Goal: Check status

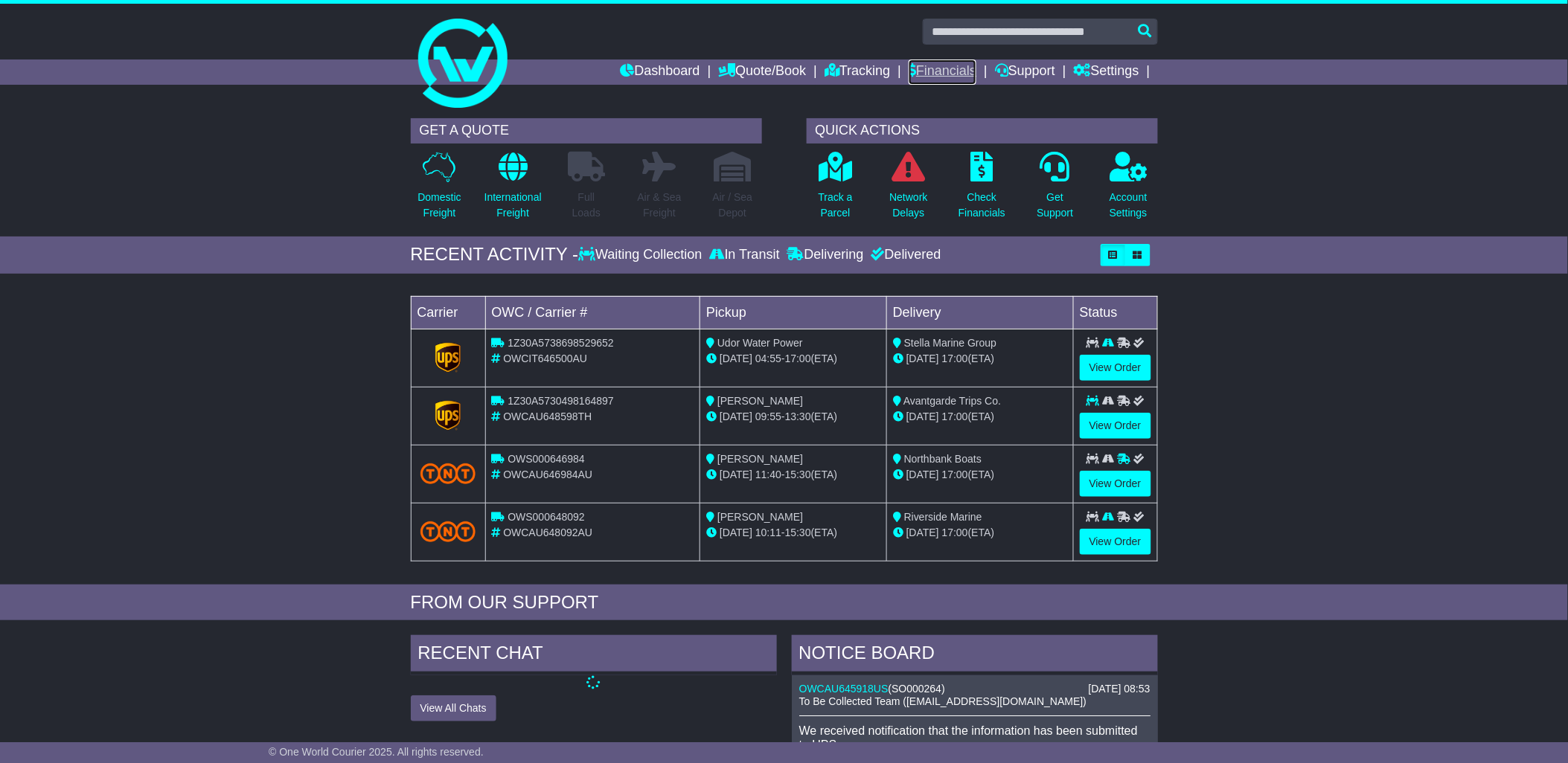
click at [913, 62] on link "Financials" at bounding box center [943, 72] width 68 height 26
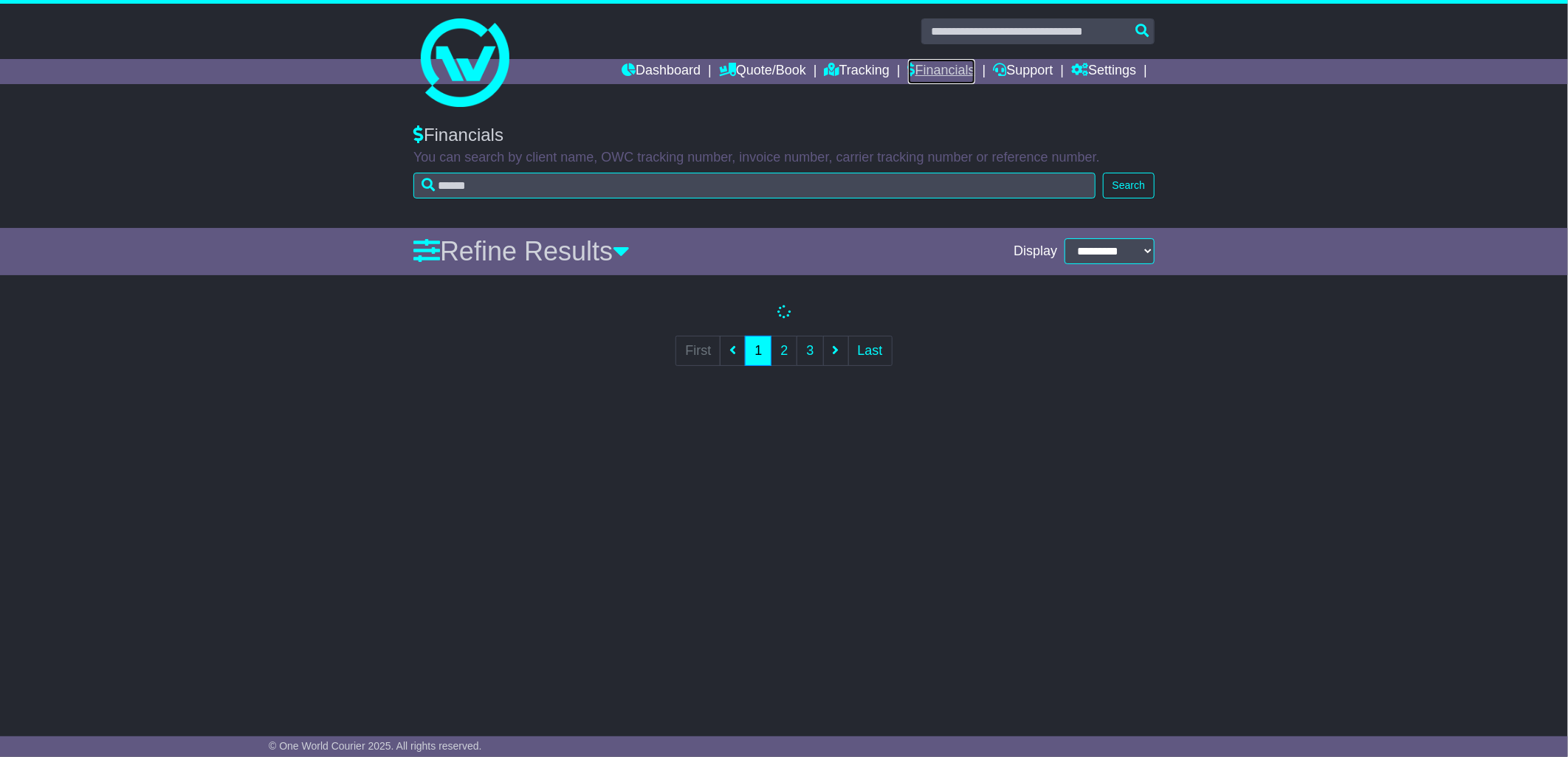
click at [924, 69] on link "Financials" at bounding box center [942, 71] width 68 height 25
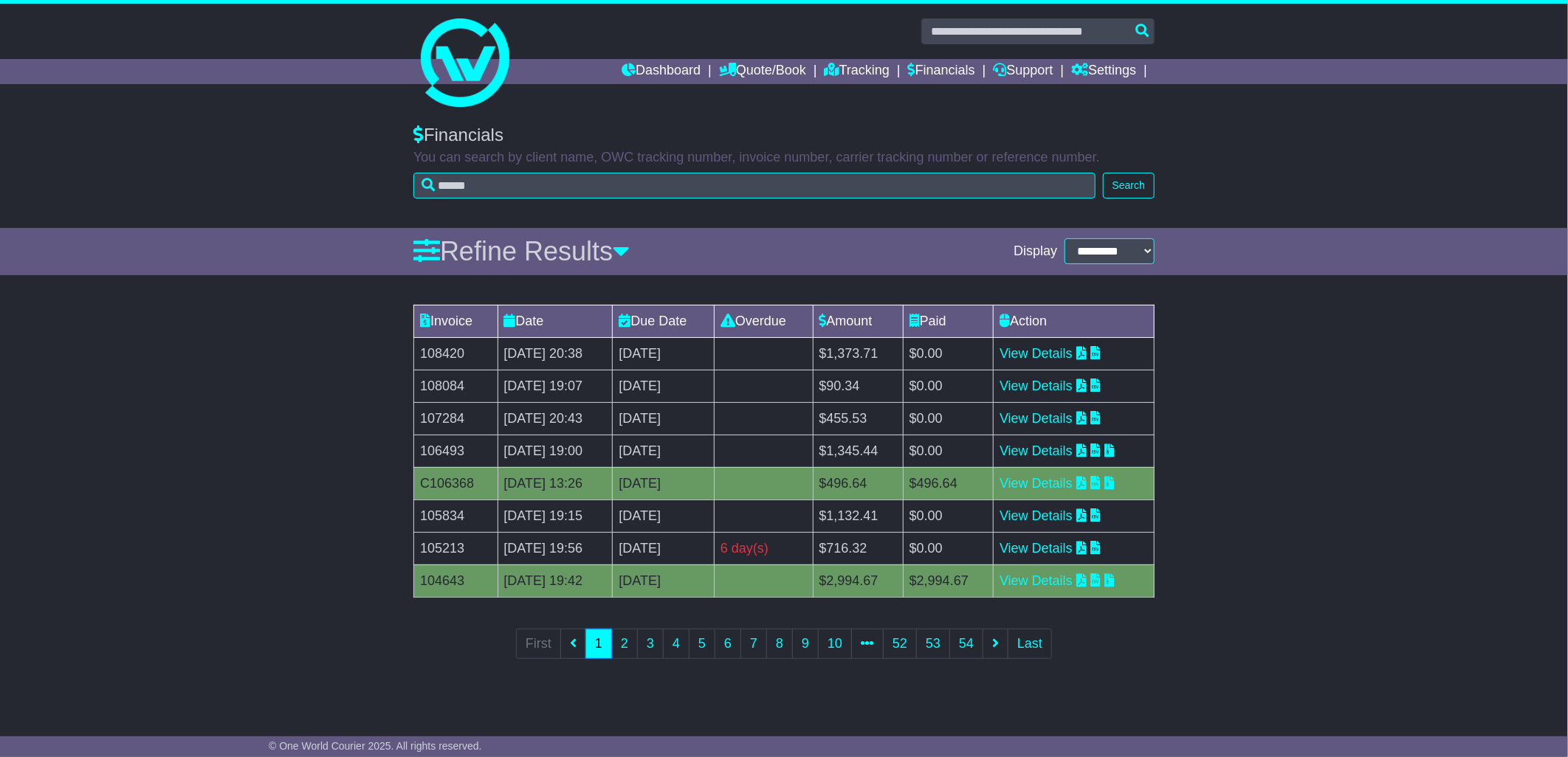
click at [965, 314] on table "Invoice Date Due Date Overdue Amount Paid Action 108420 18 Sep 2025 20:38 18th …" at bounding box center [783, 452] width 741 height 293
drag, startPoint x: 1345, startPoint y: 388, endPoint x: 1257, endPoint y: 346, distance: 97.5
click at [1345, 386] on div "Invoice Date Due Date Overdue Amount Paid Action 108420 18 Sep 2025 20:38 18th …" at bounding box center [784, 492] width 1568 height 389
click at [1086, 352] on icon at bounding box center [1081, 353] width 10 height 13
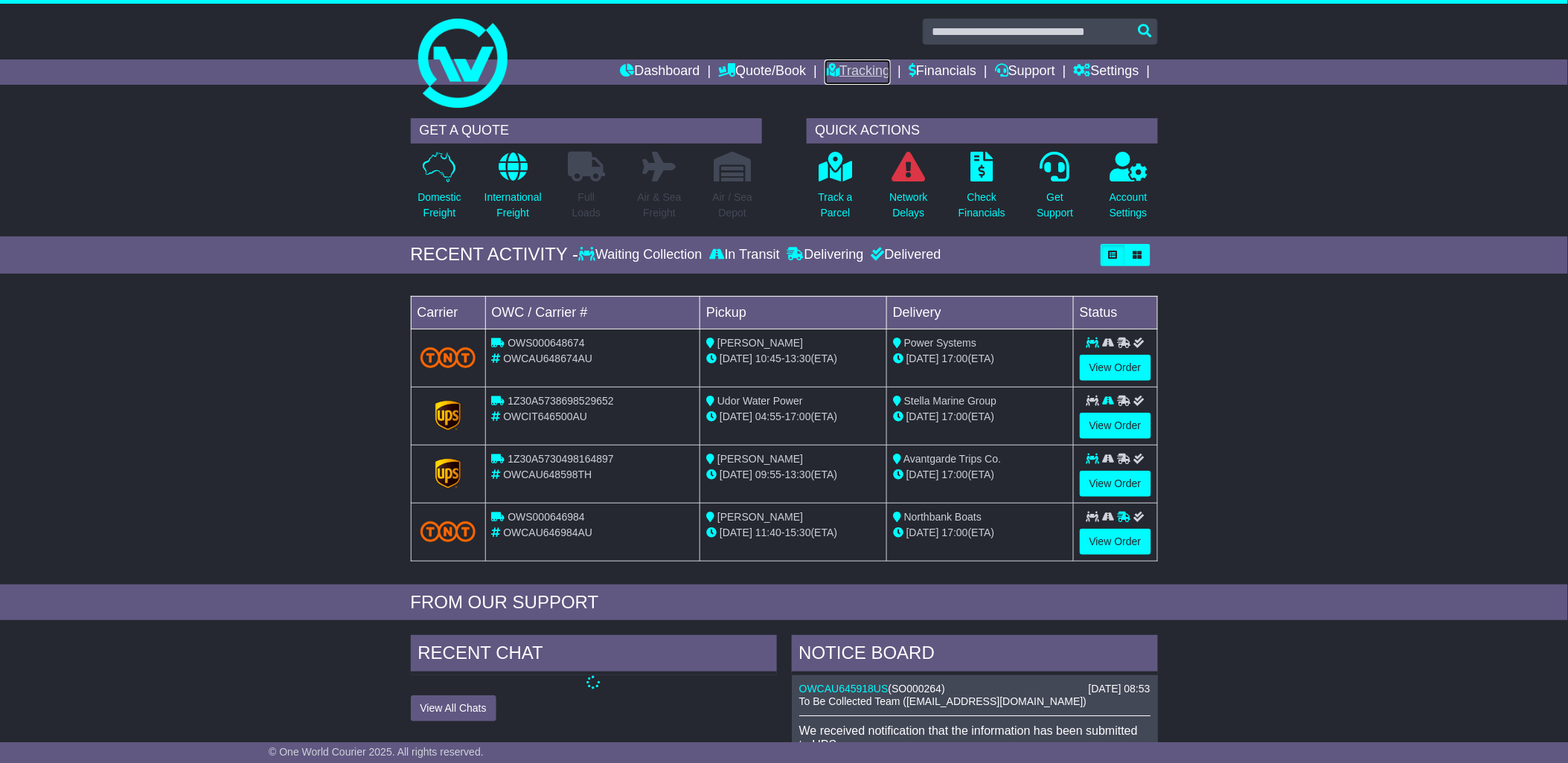
click at [839, 65] on link "Tracking" at bounding box center [857, 72] width 65 height 26
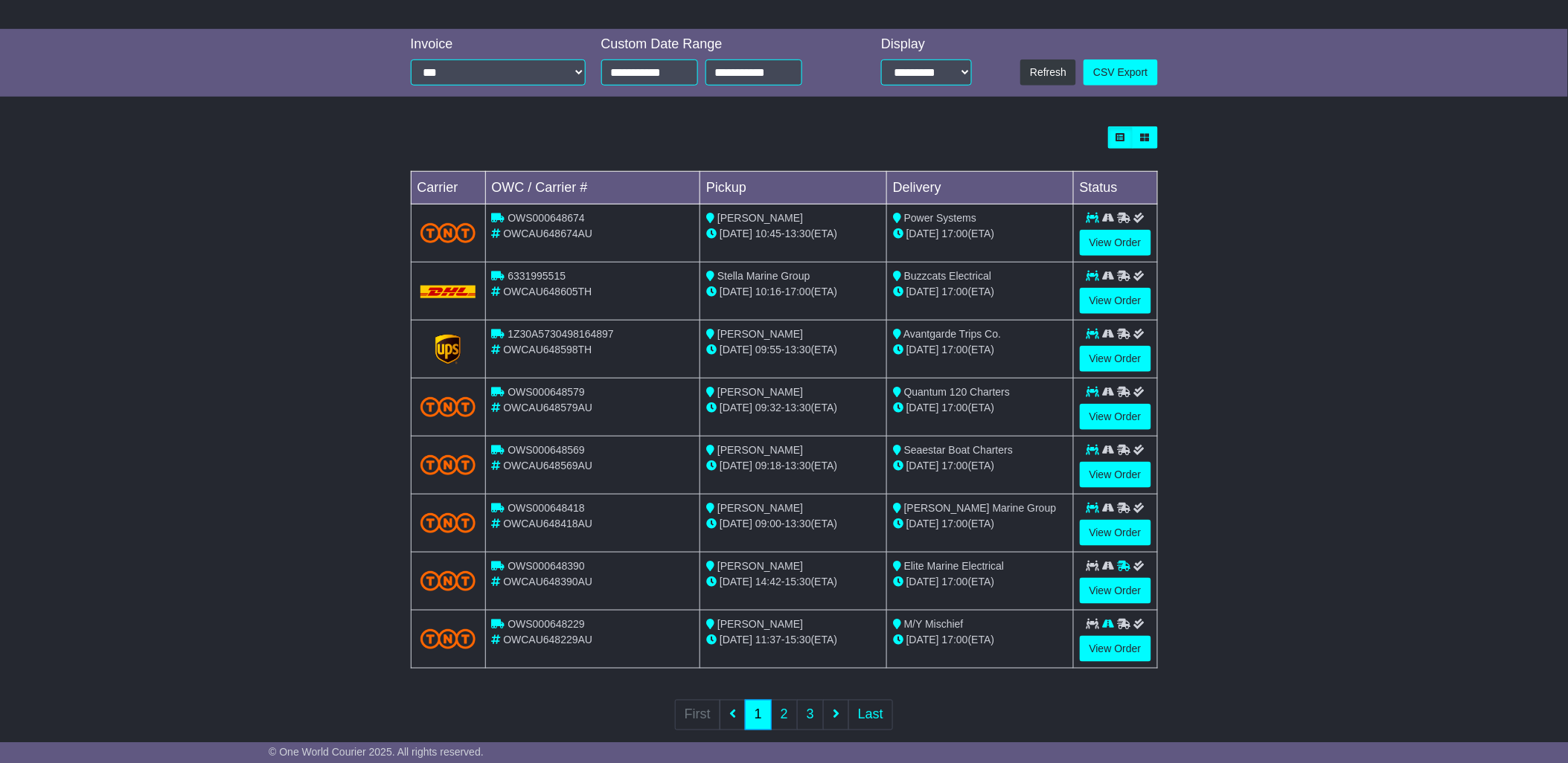
scroll to position [337, 0]
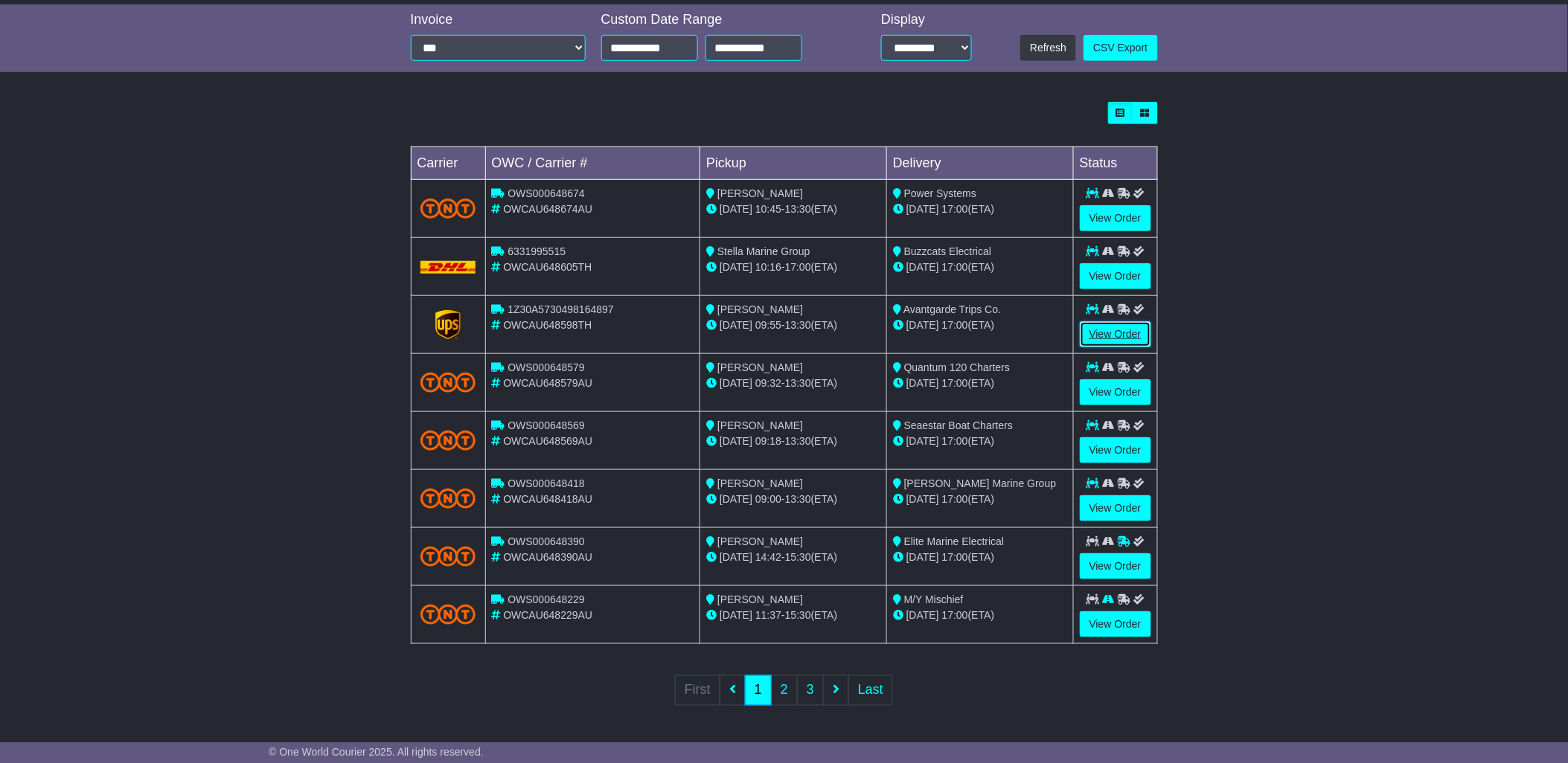
click at [1104, 324] on link "View Order" at bounding box center [1115, 335] width 71 height 27
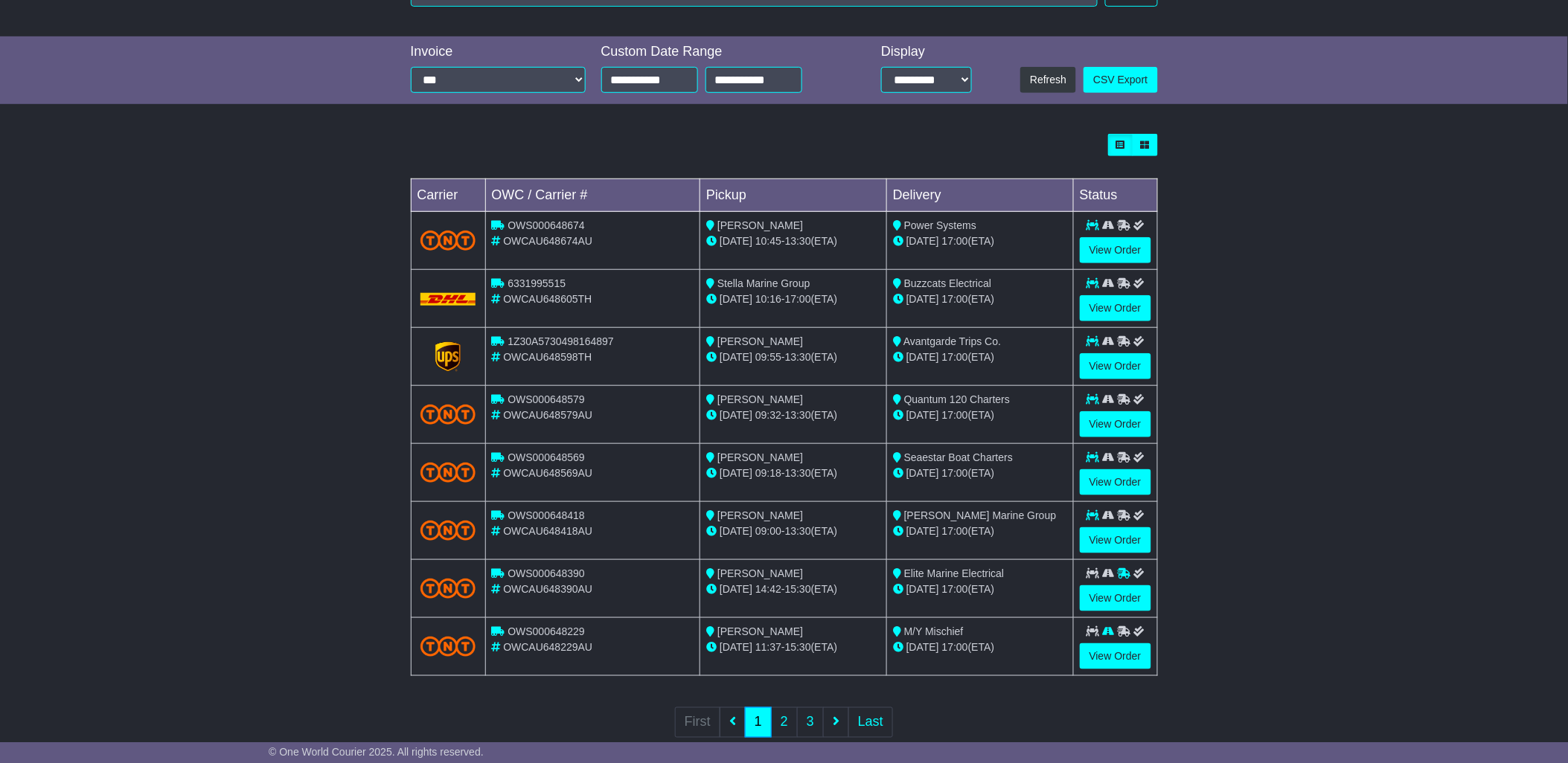
scroll to position [337, 0]
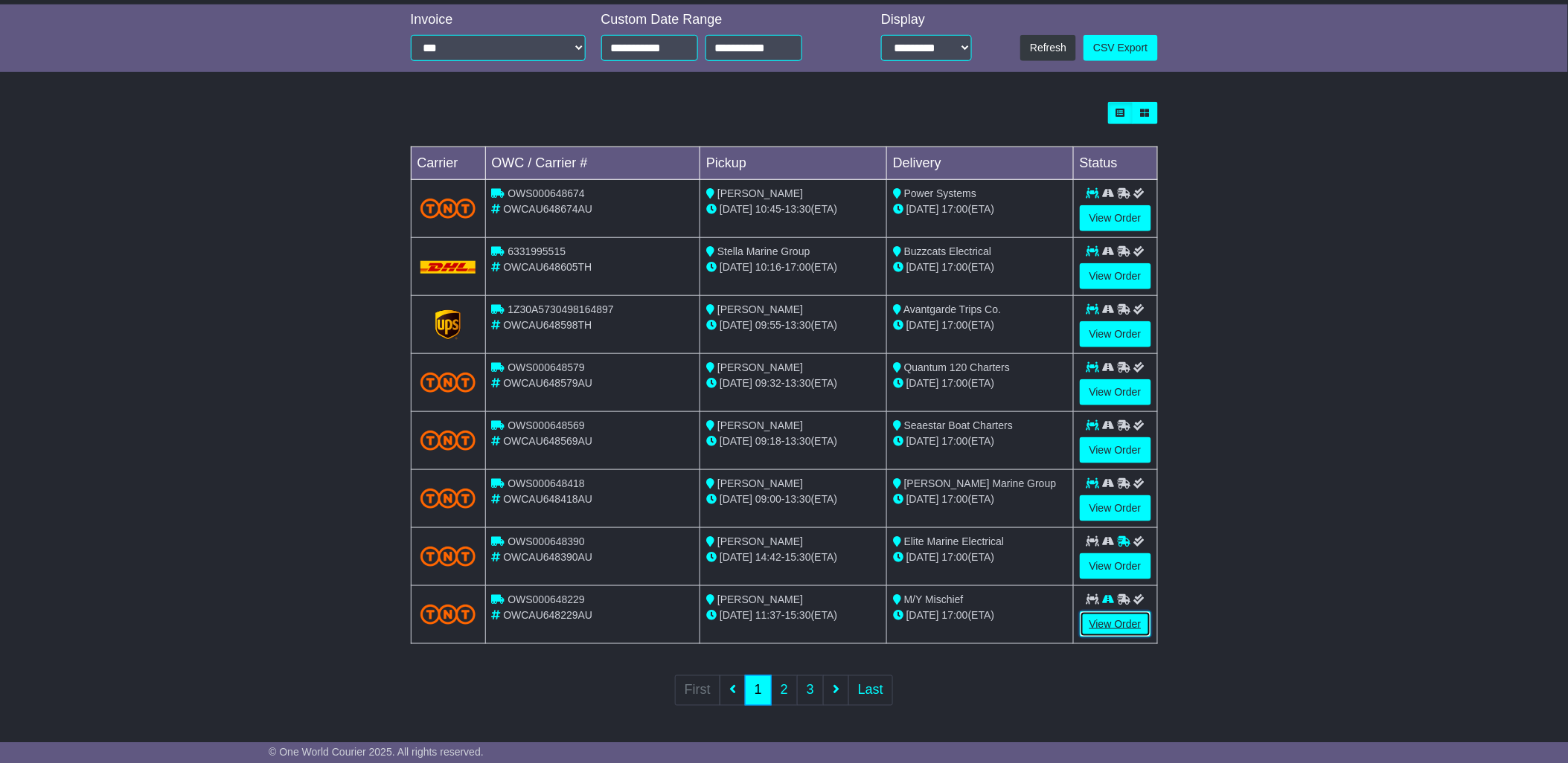
click at [1097, 619] on link "View Order" at bounding box center [1115, 625] width 71 height 27
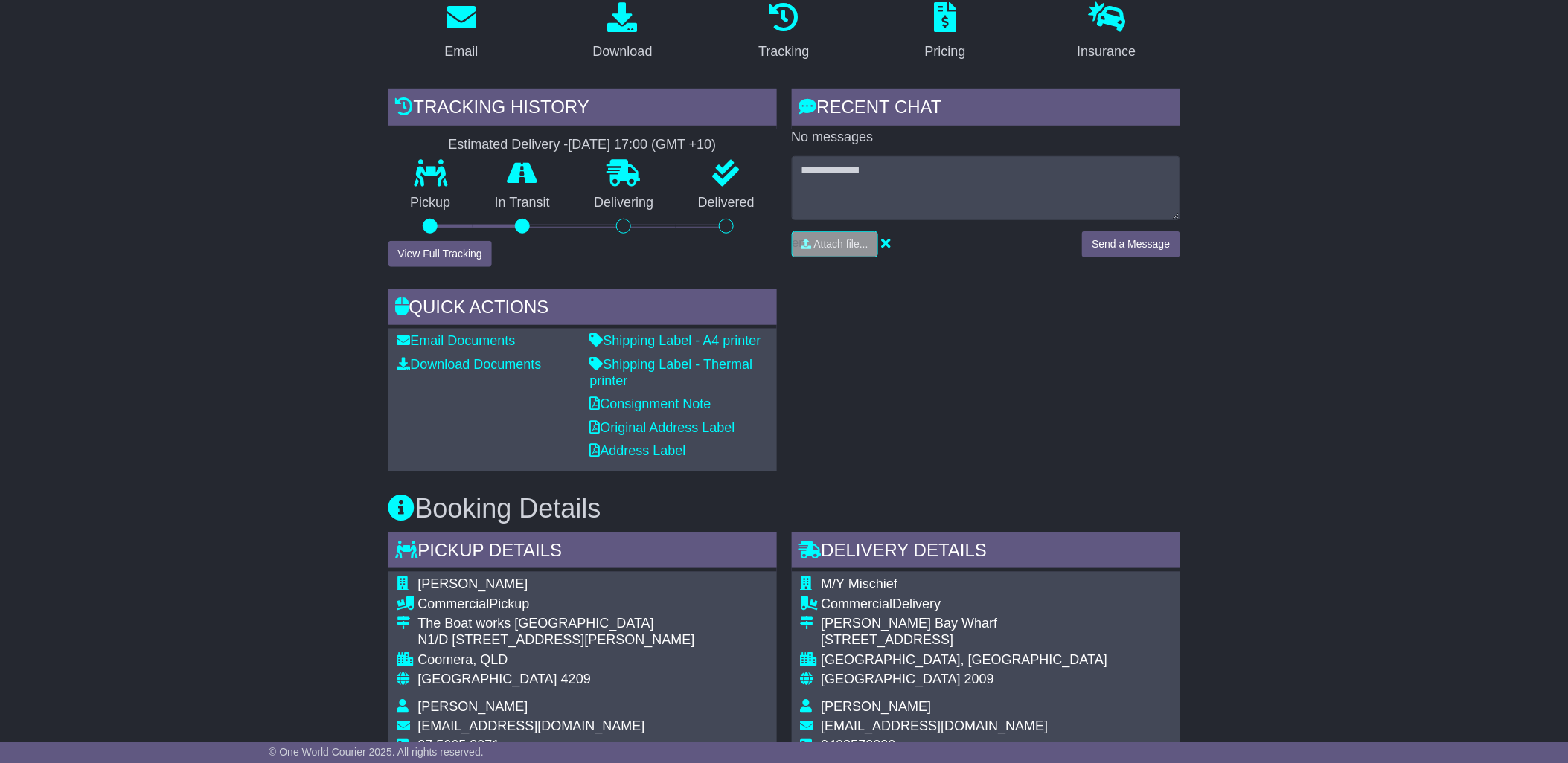
scroll to position [275, 0]
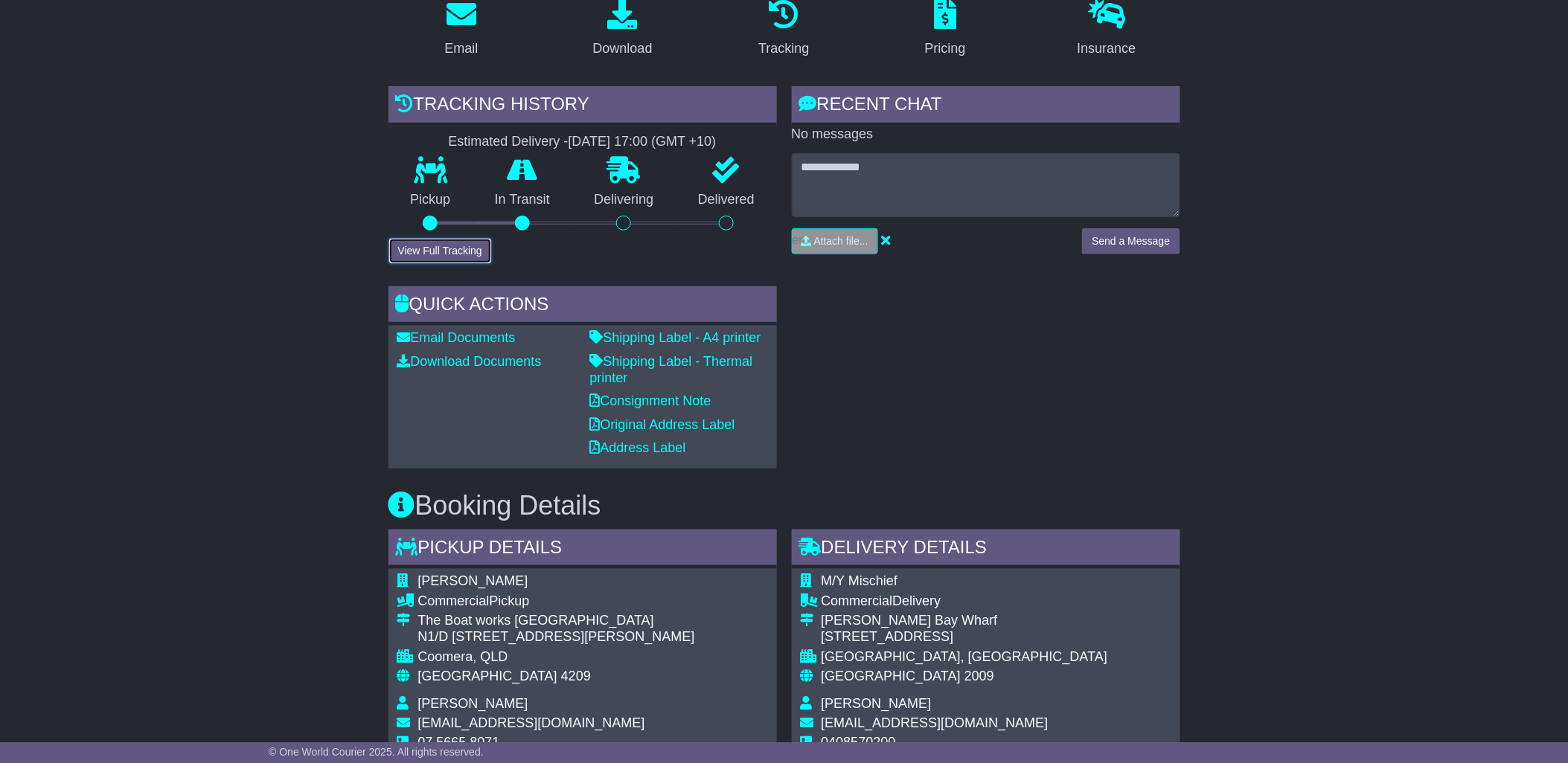
click at [437, 239] on button "View Full Tracking" at bounding box center [439, 252] width 103 height 27
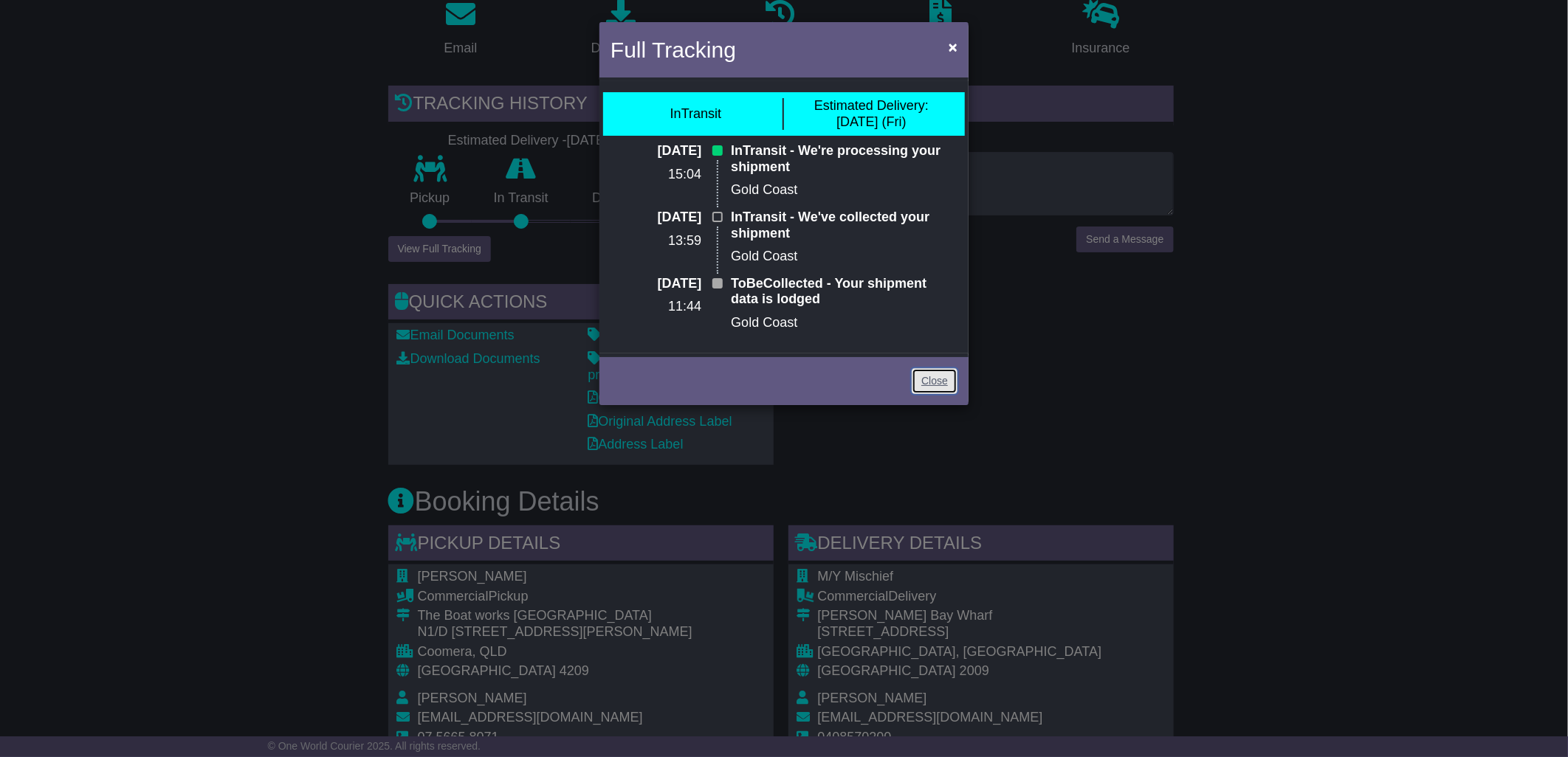
click at [927, 378] on link "Close" at bounding box center [934, 381] width 46 height 26
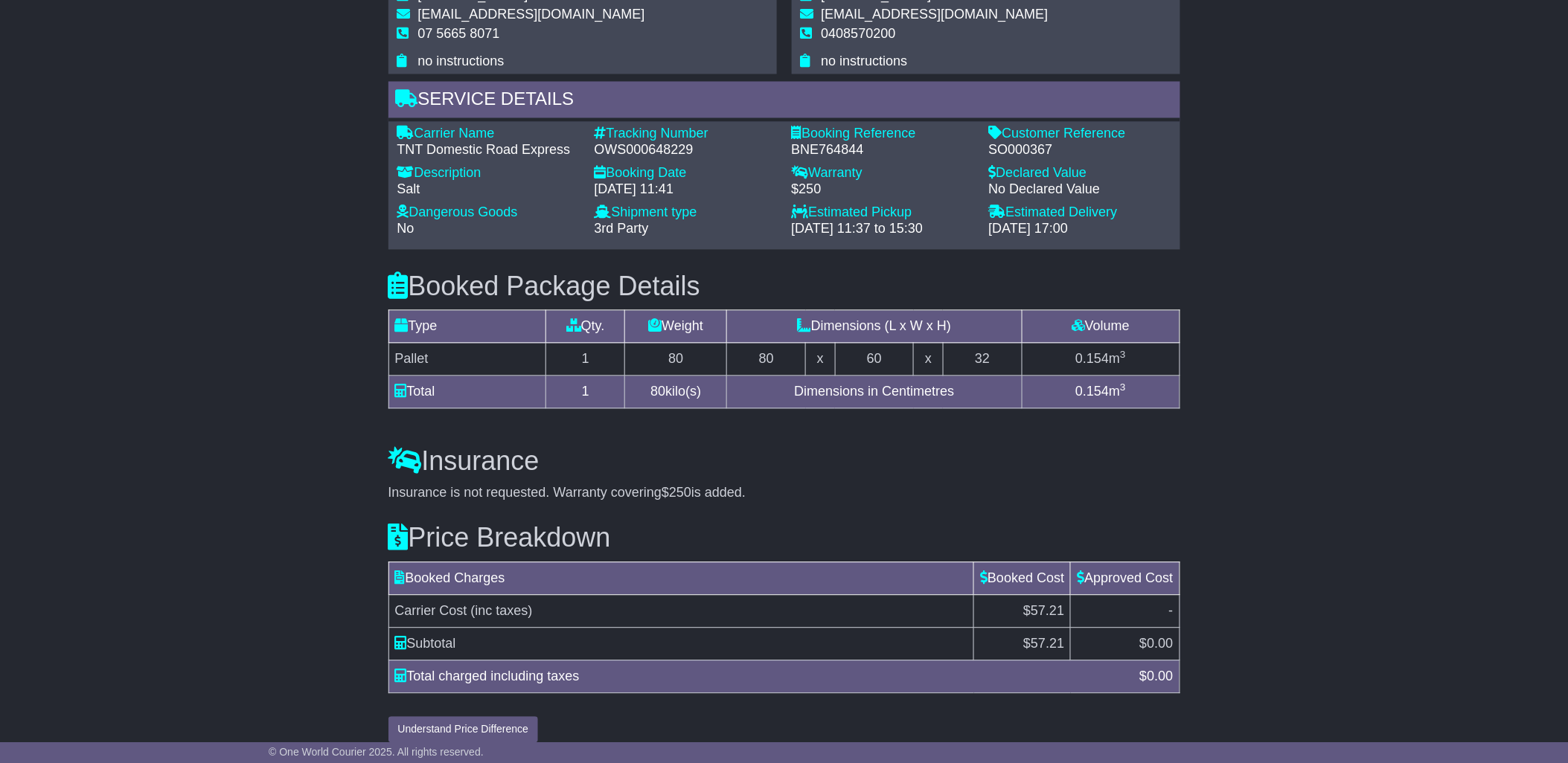
scroll to position [994, 0]
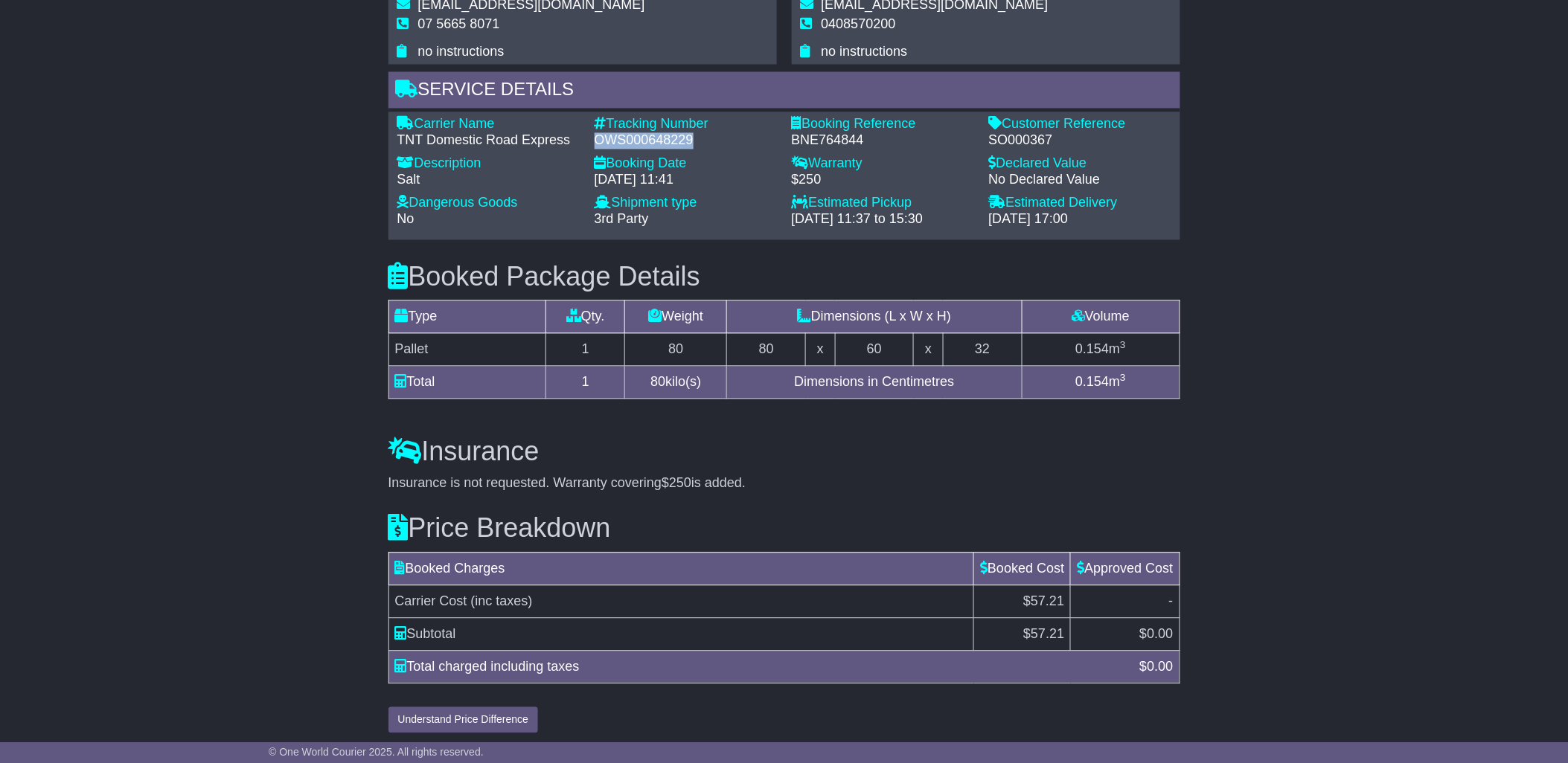
drag, startPoint x: 694, startPoint y: 133, endPoint x: 594, endPoint y: 130, distance: 100.0
click at [595, 133] on div "OWS000648229" at bounding box center [686, 141] width 183 height 16
drag, startPoint x: 594, startPoint y: 130, endPoint x: 660, endPoint y: 133, distance: 66.1
copy div "OWS000648229"
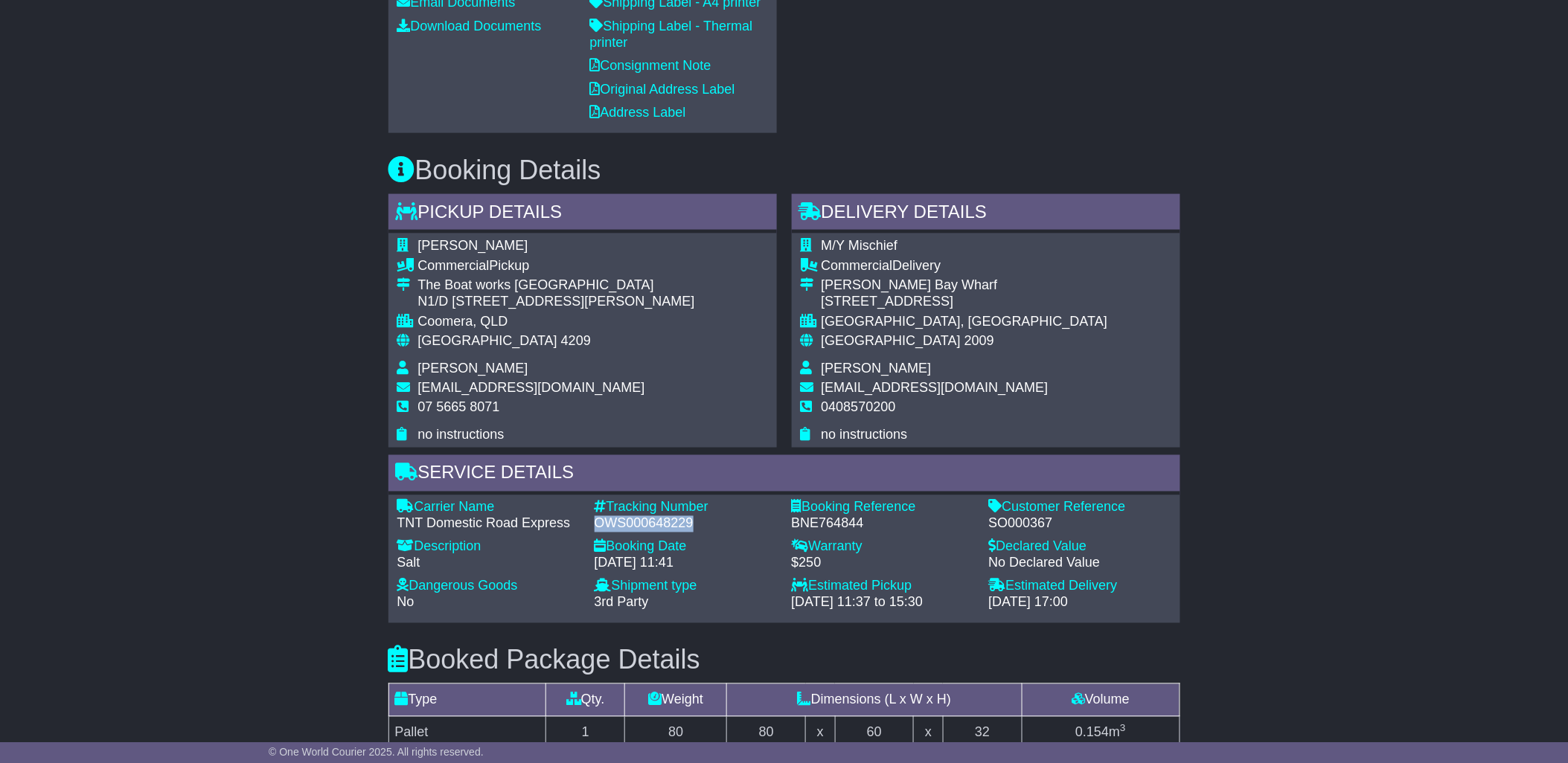
scroll to position [581, 0]
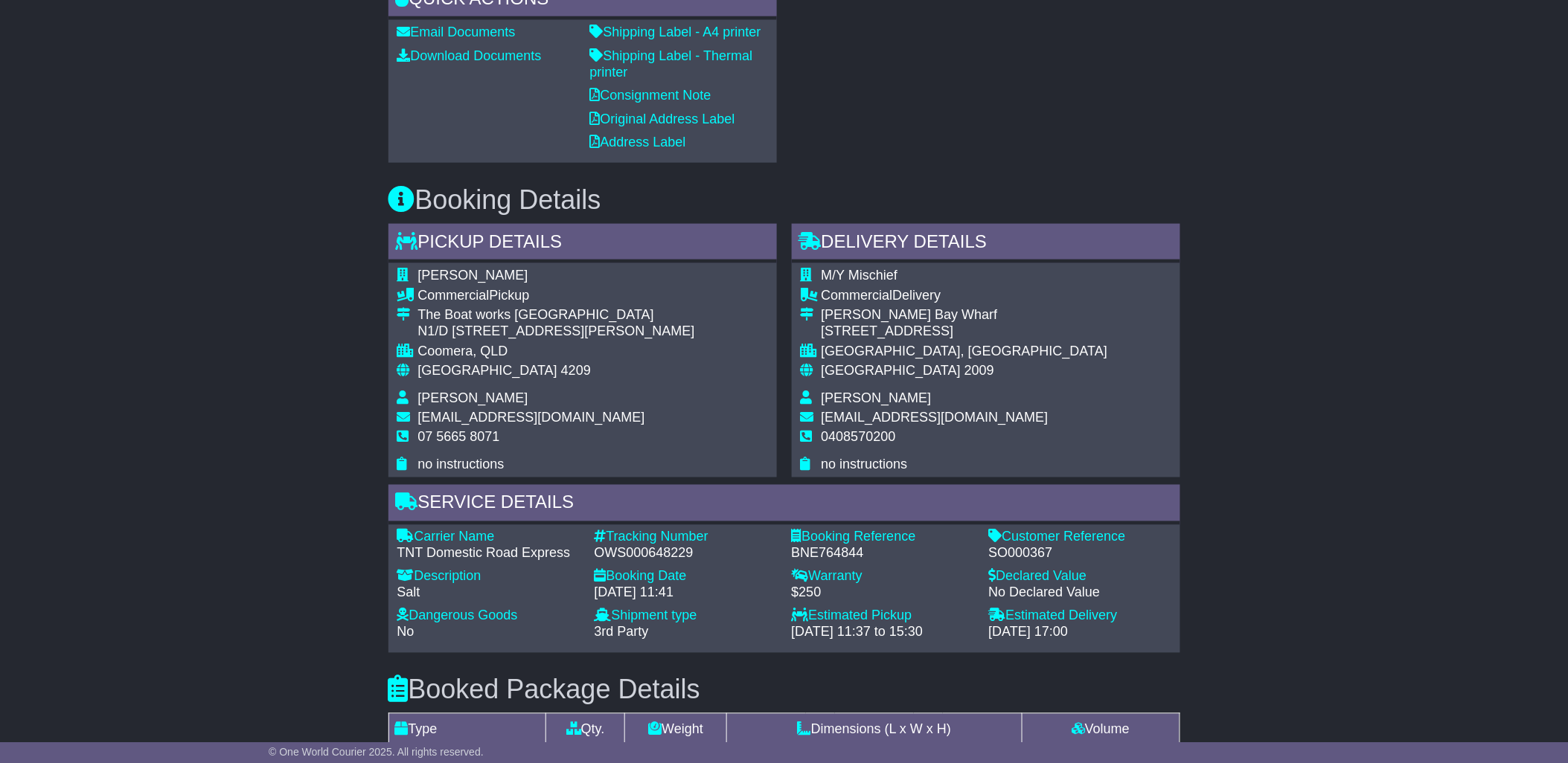
click at [1285, 524] on div "Email Download Tracking Pricing Insurance" at bounding box center [784, 417] width 1568 height 1473
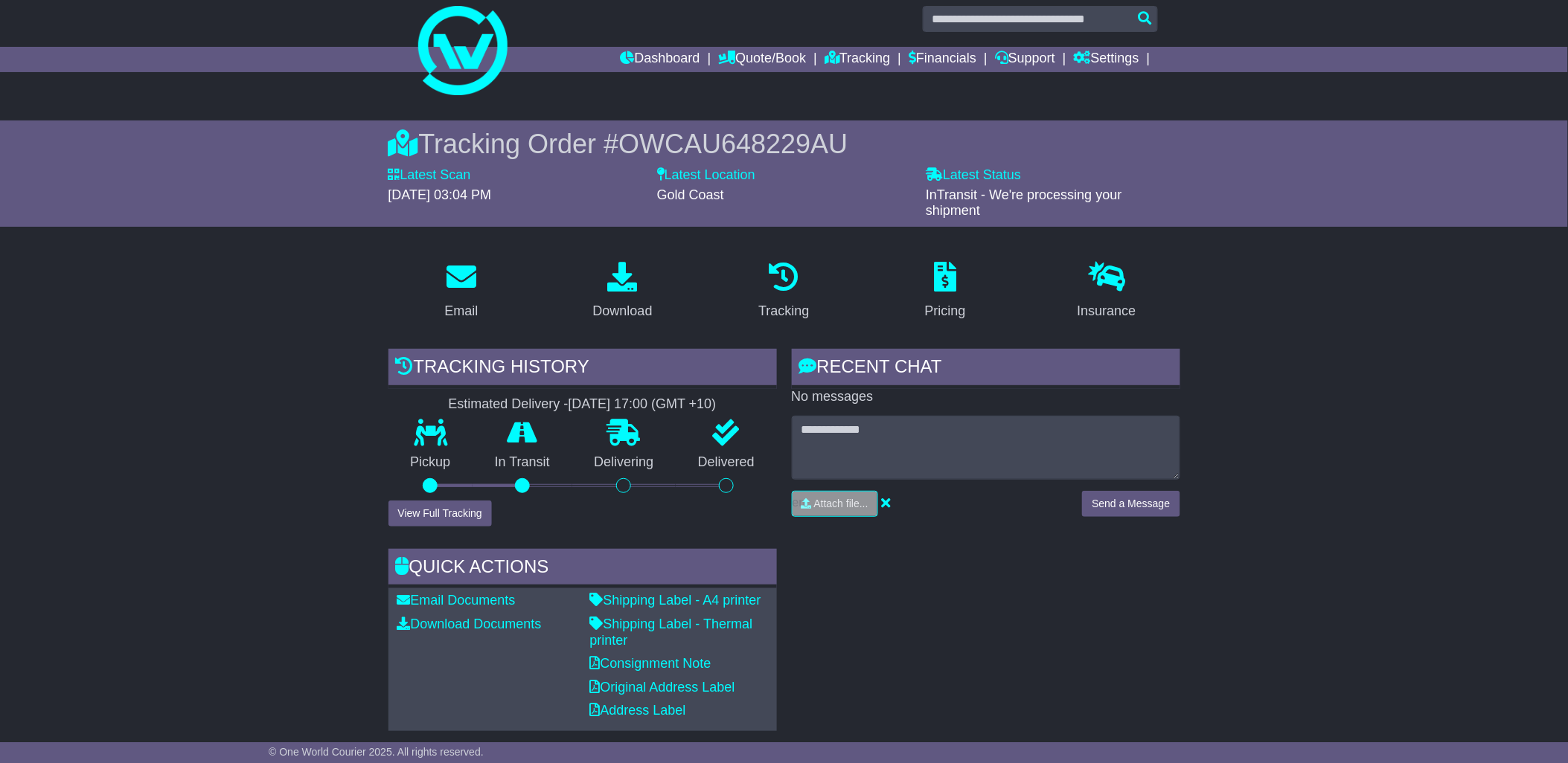
scroll to position [0, 0]
